Goal: Find specific page/section: Find specific page/section

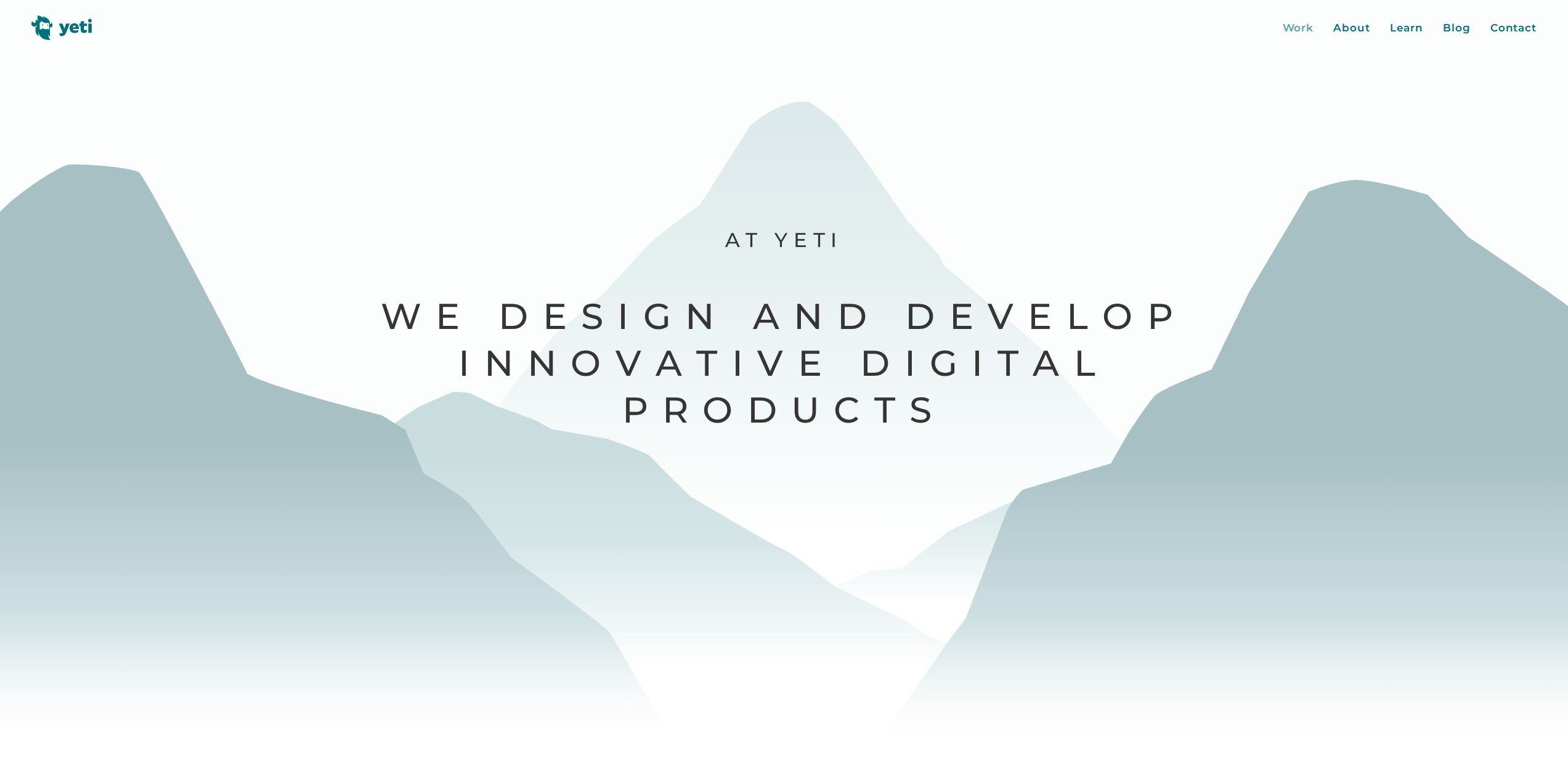
click at [1292, 29] on div "Work" at bounding box center [1298, 28] width 32 height 16
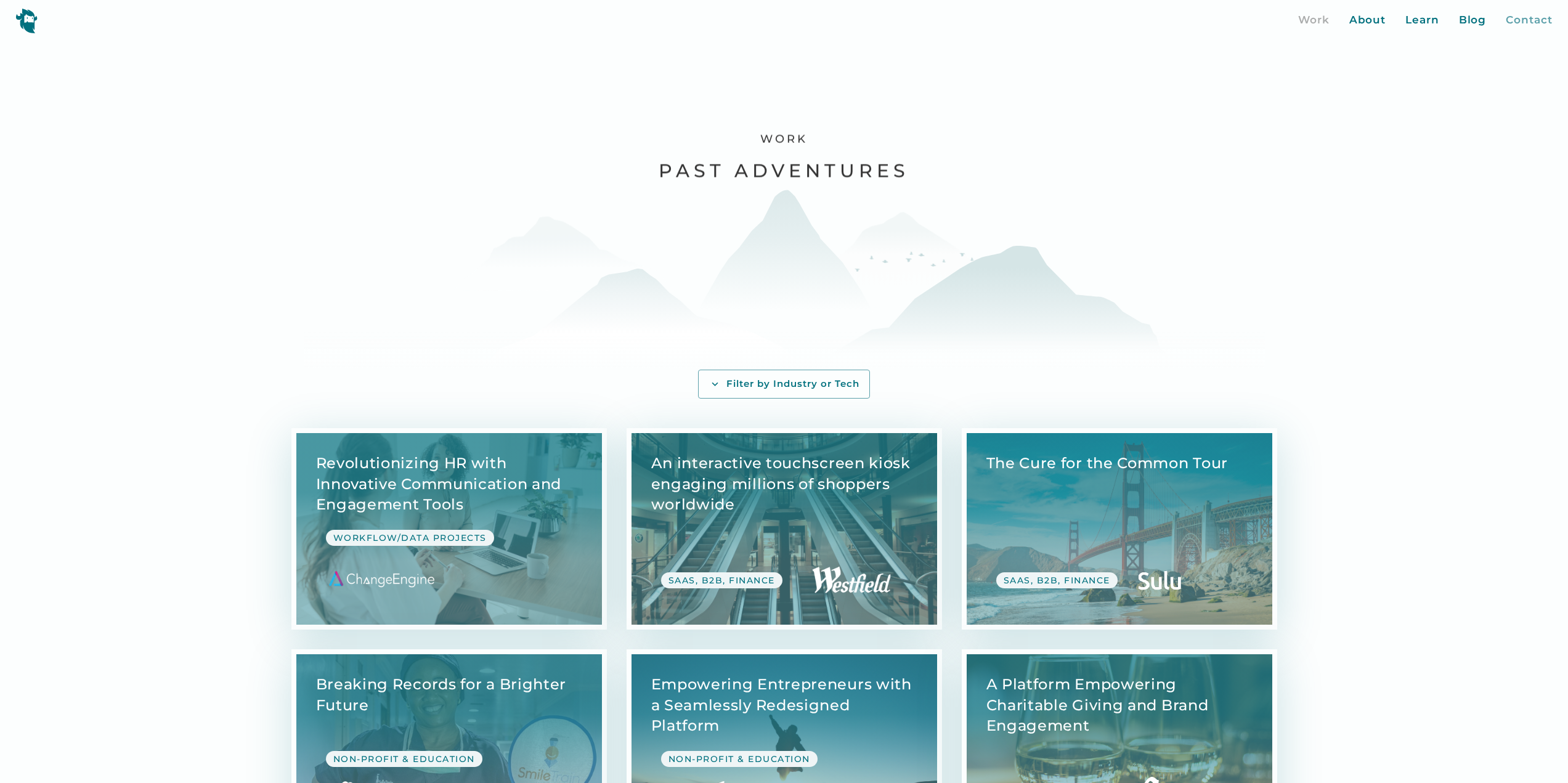
click at [1540, 20] on div "Contact" at bounding box center [1529, 20] width 46 height 16
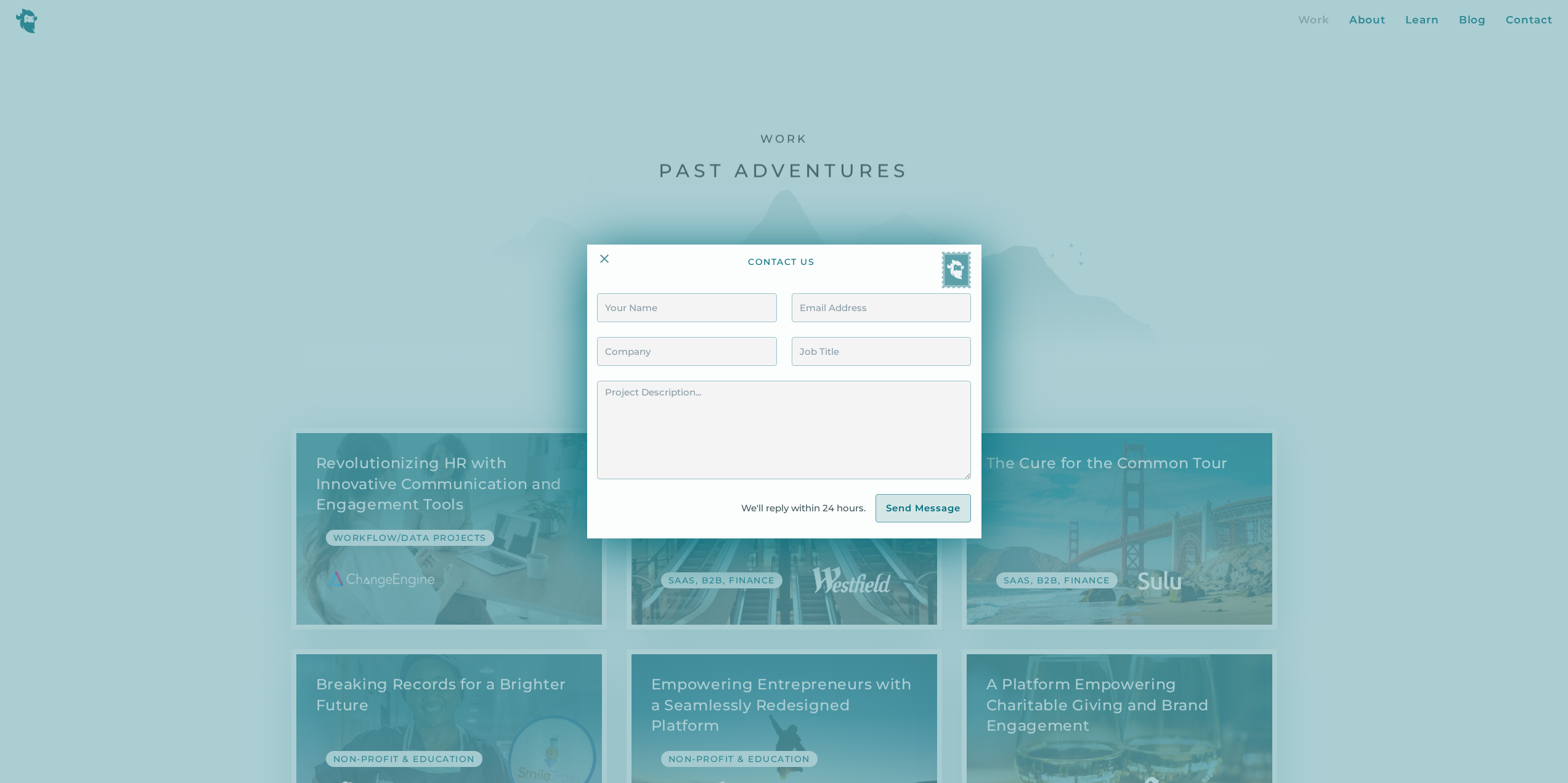
click at [1251, 196] on div at bounding box center [784, 392] width 1568 height 783
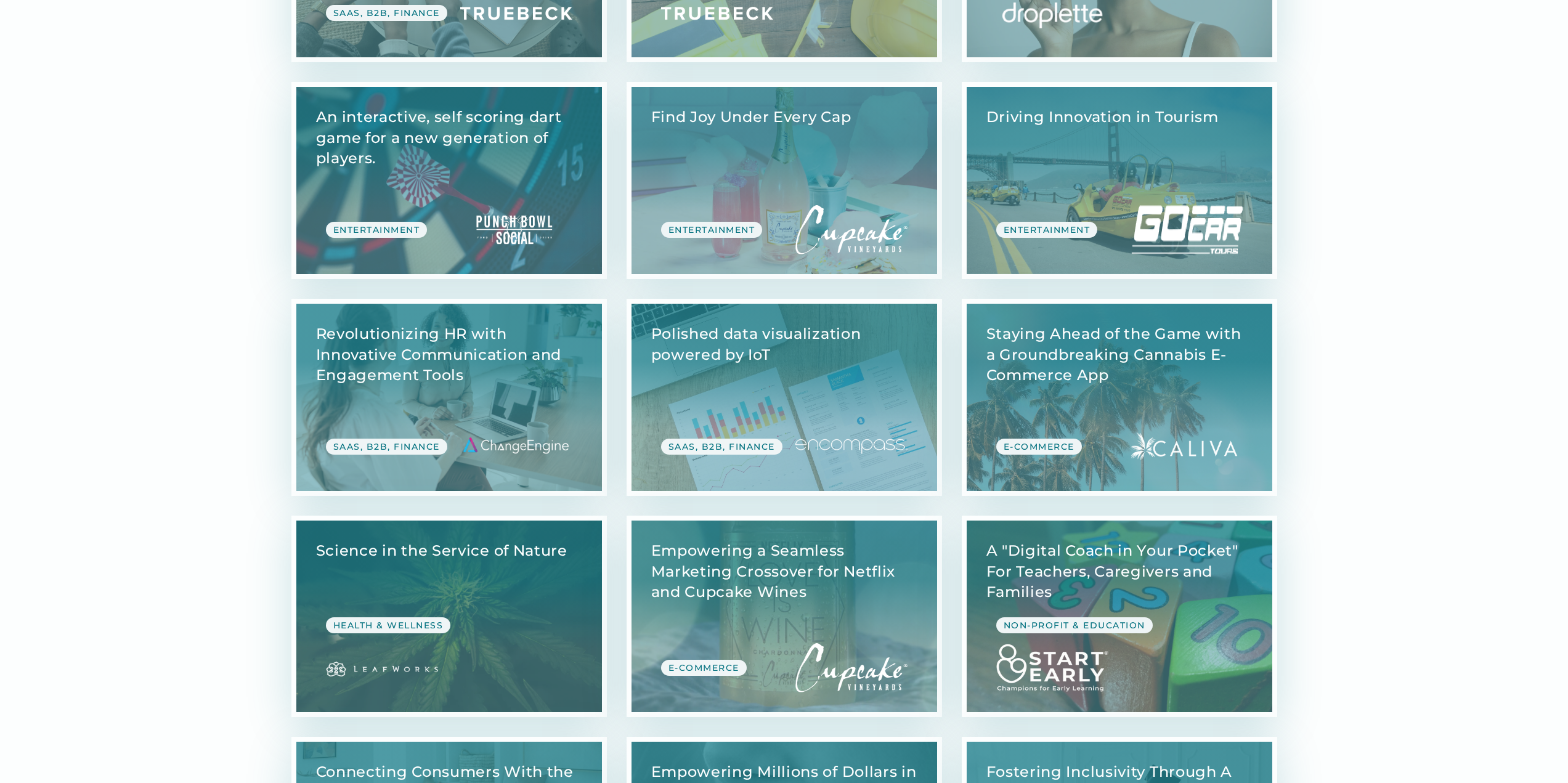
scroll to position [4112, 0]
